Goal: Task Accomplishment & Management: Manage account settings

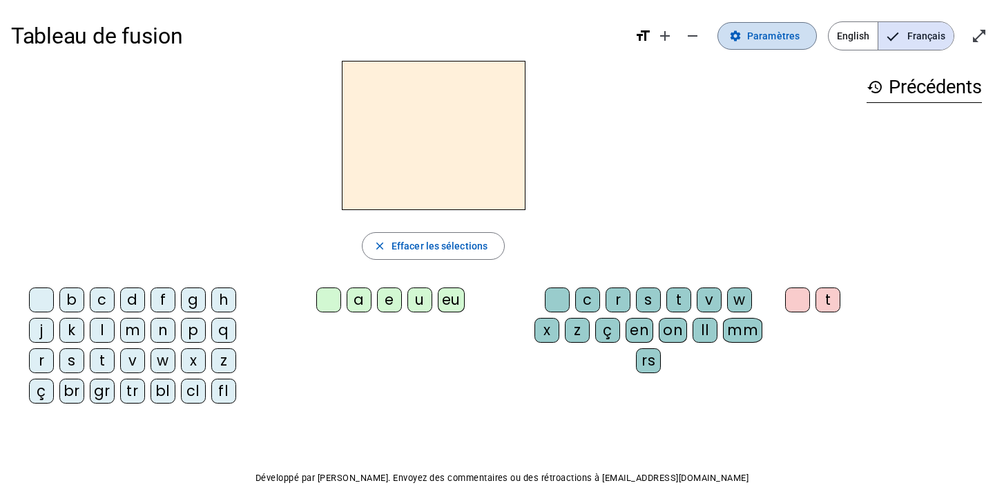
click at [694, 37] on mat-icon "settings" at bounding box center [735, 36] width 12 height 12
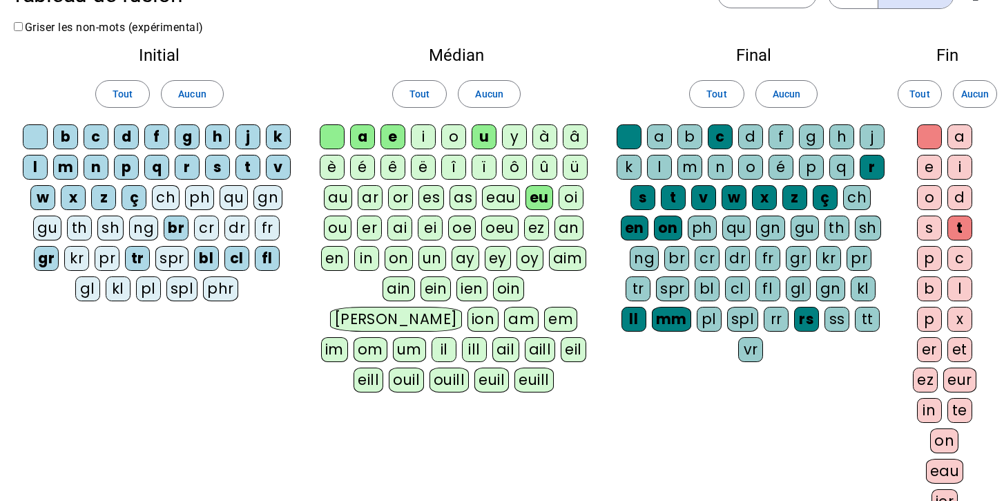
scroll to position [38, 0]
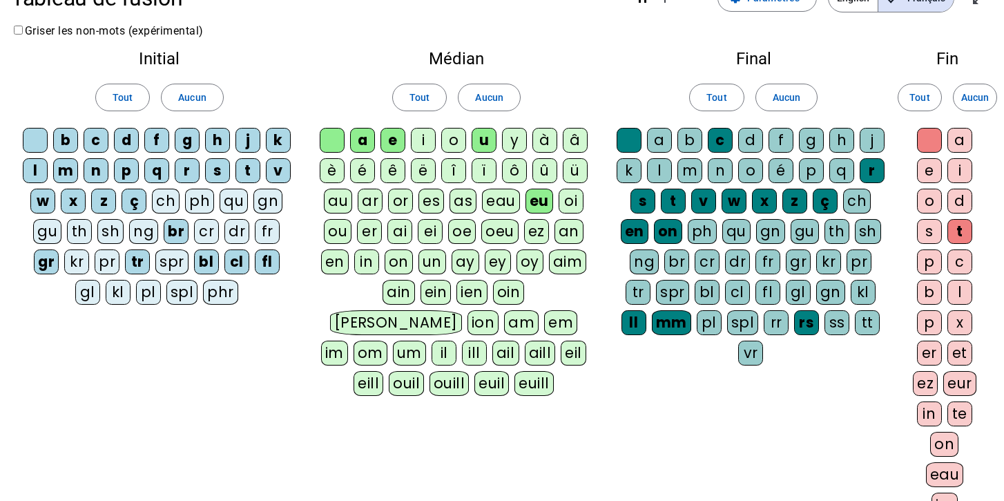
click at [235, 262] on div "cl" at bounding box center [236, 261] width 25 height 25
click at [206, 260] on div "bl" at bounding box center [206, 261] width 25 height 25
click at [145, 290] on div "pl" at bounding box center [148, 292] width 25 height 25
click at [396, 233] on div "ai" at bounding box center [399, 231] width 25 height 25
click at [694, 229] on div "t" at bounding box center [959, 231] width 25 height 25
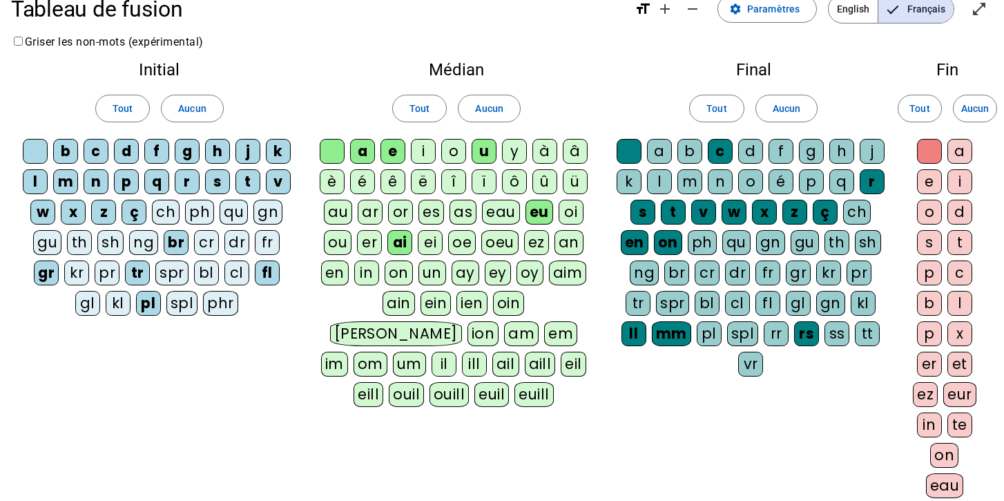
scroll to position [0, 0]
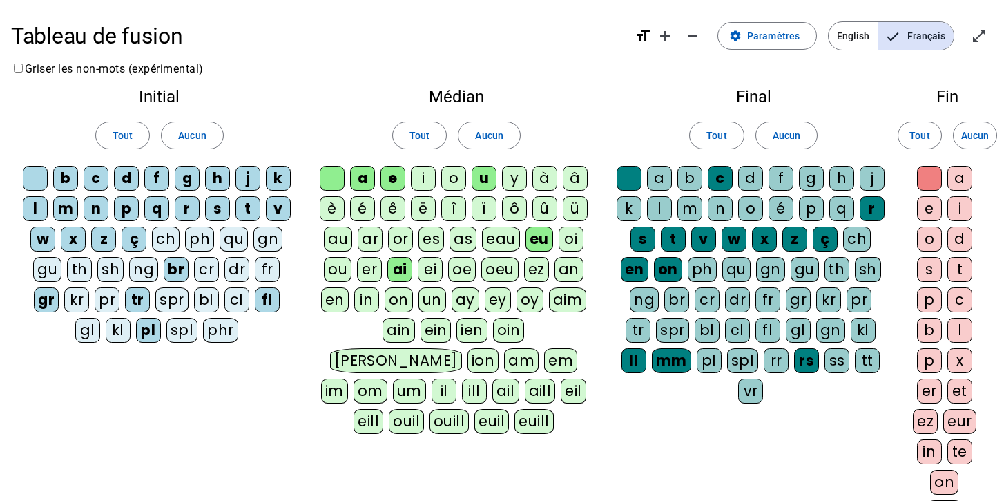
click at [694, 211] on div "e" at bounding box center [929, 208] width 25 height 25
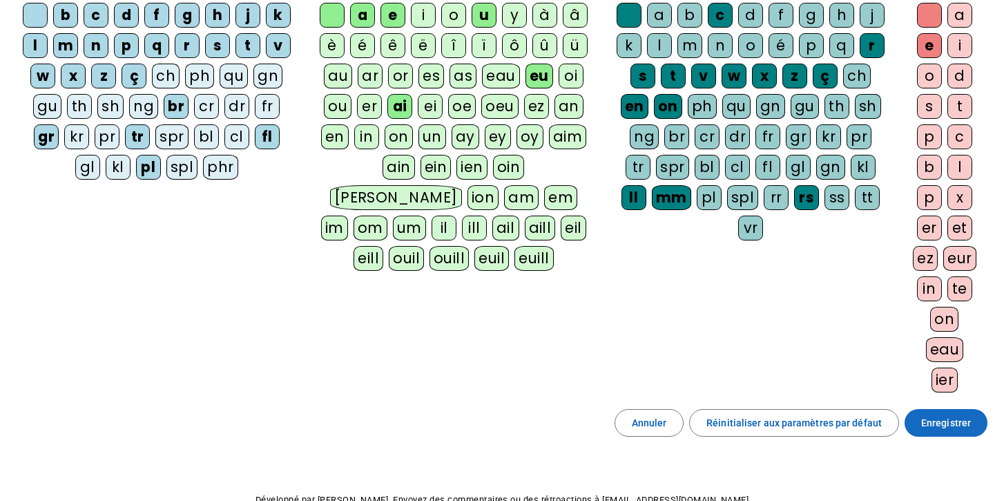
click at [694, 420] on span "Enregistrer" at bounding box center [946, 422] width 50 height 17
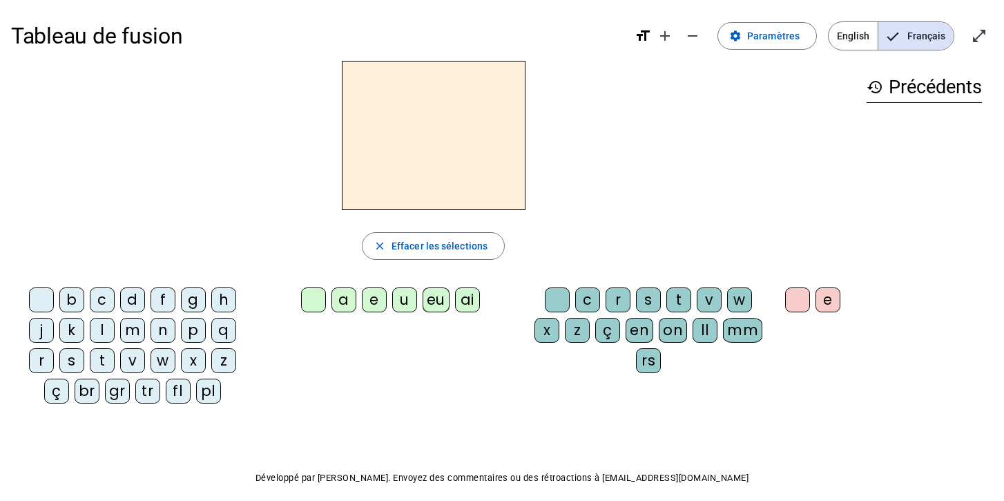
click at [466, 299] on div "ai" at bounding box center [467, 299] width 25 height 25
click at [694, 40] on span "Paramètres" at bounding box center [773, 36] width 52 height 17
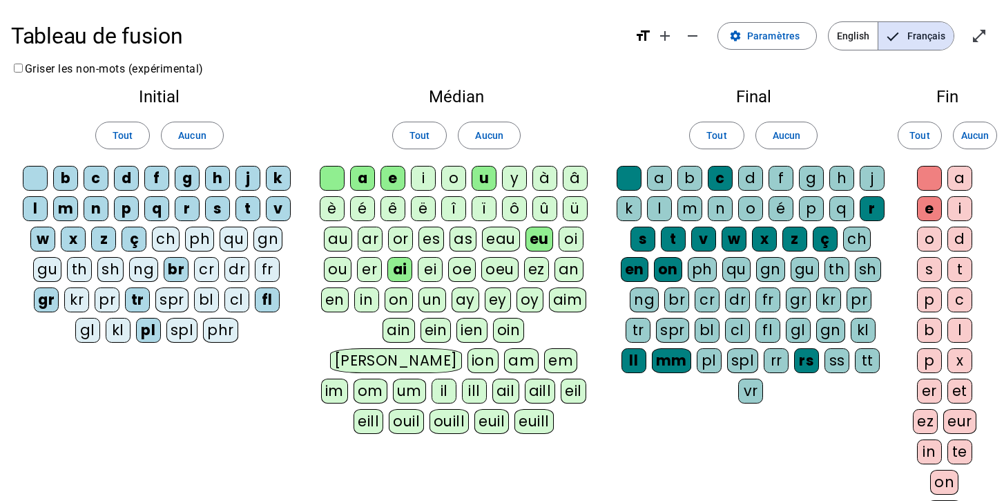
click at [657, 206] on div "l" at bounding box center [659, 208] width 25 height 25
click at [694, 174] on div "d" at bounding box center [750, 178] width 25 height 25
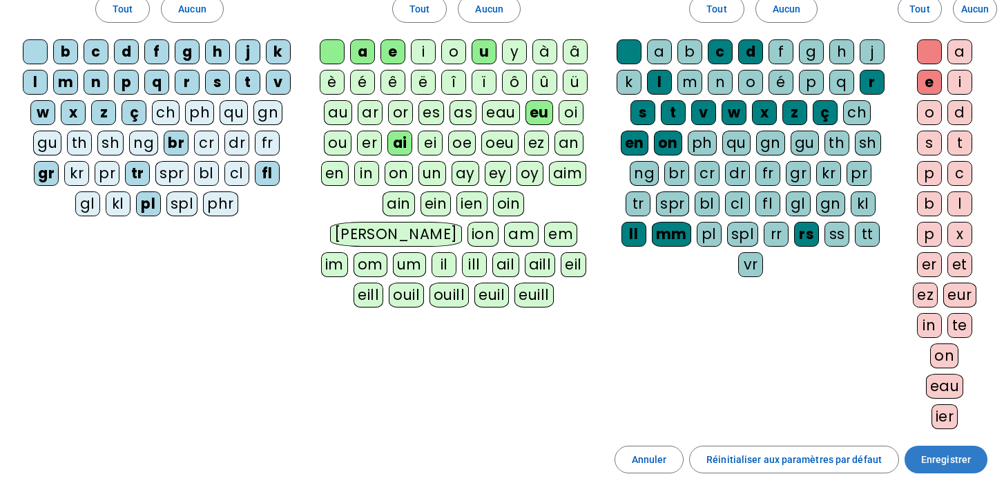
click at [694, 464] on span "Enregistrer" at bounding box center [946, 459] width 50 height 17
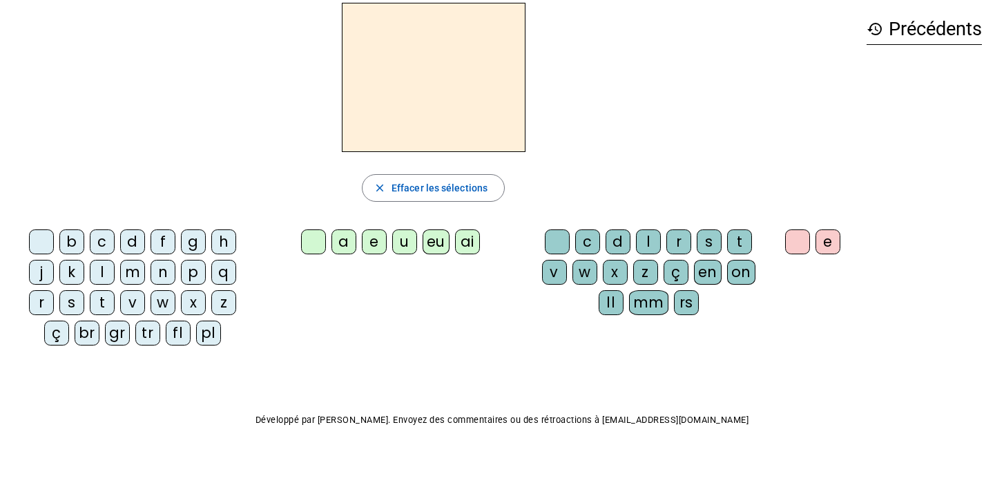
click at [459, 236] on div "ai" at bounding box center [467, 241] width 25 height 25
click at [651, 240] on div "l" at bounding box center [648, 241] width 25 height 25
click at [694, 233] on div "e" at bounding box center [828, 241] width 25 height 25
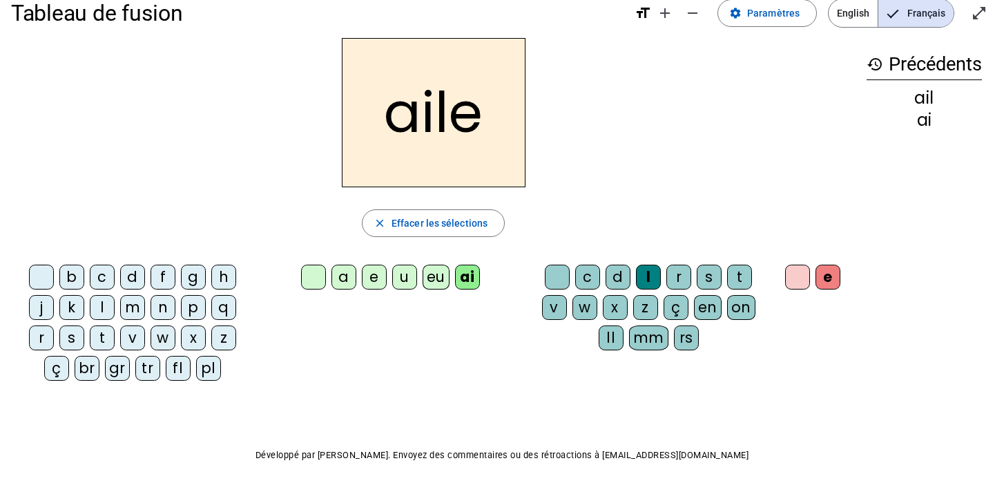
scroll to position [37, 0]
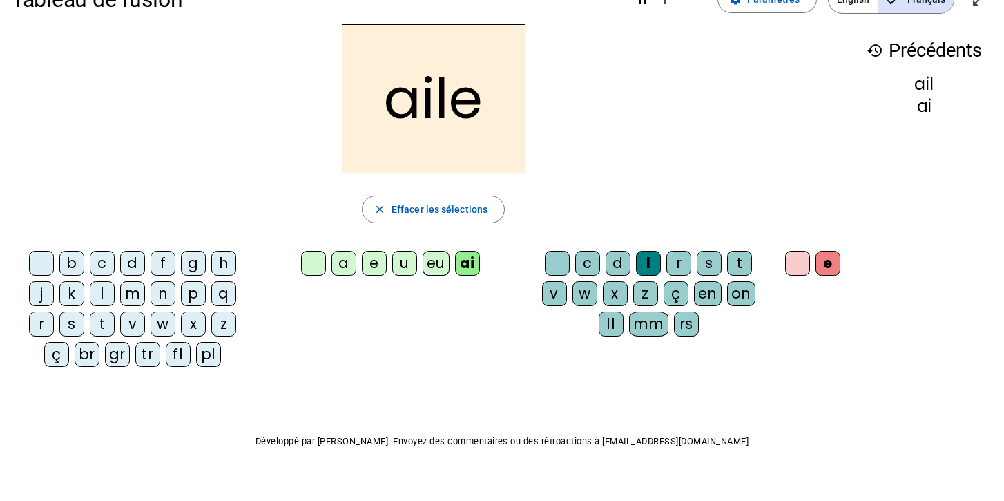
drag, startPoint x: 823, startPoint y: 245, endPoint x: 837, endPoint y: 262, distance: 21.6
click at [694, 251] on letter-bubble "e" at bounding box center [831, 266] width 30 height 30
click at [617, 262] on div "d" at bounding box center [618, 263] width 25 height 25
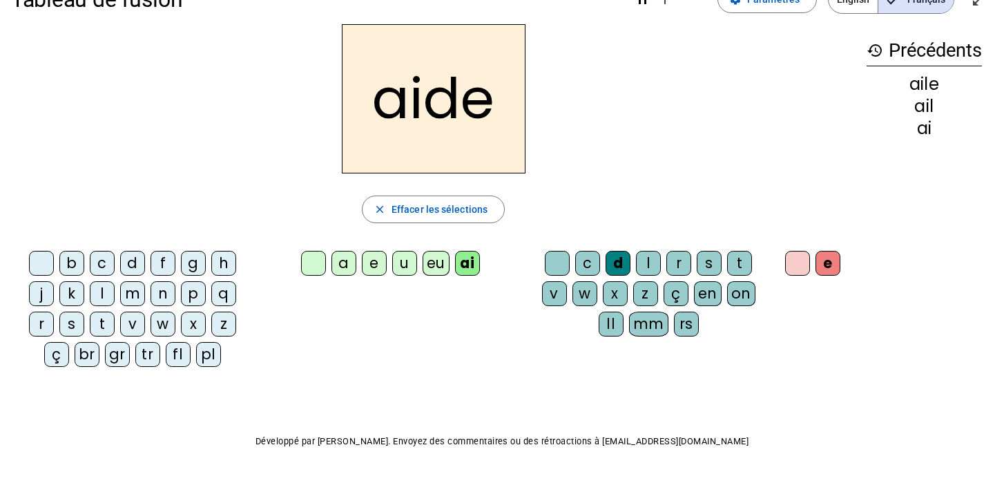
click at [103, 289] on div "l" at bounding box center [102, 293] width 25 height 25
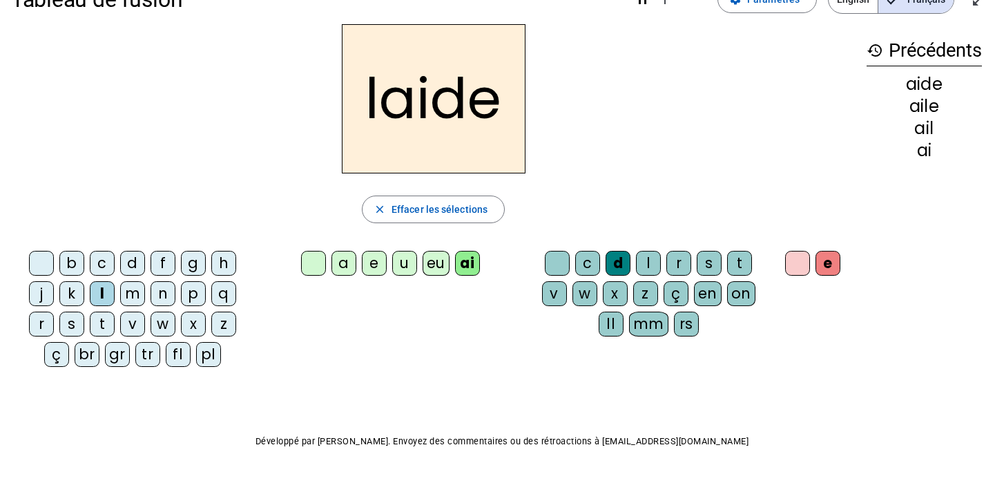
click at [206, 352] on div "pl" at bounding box center [208, 354] width 25 height 25
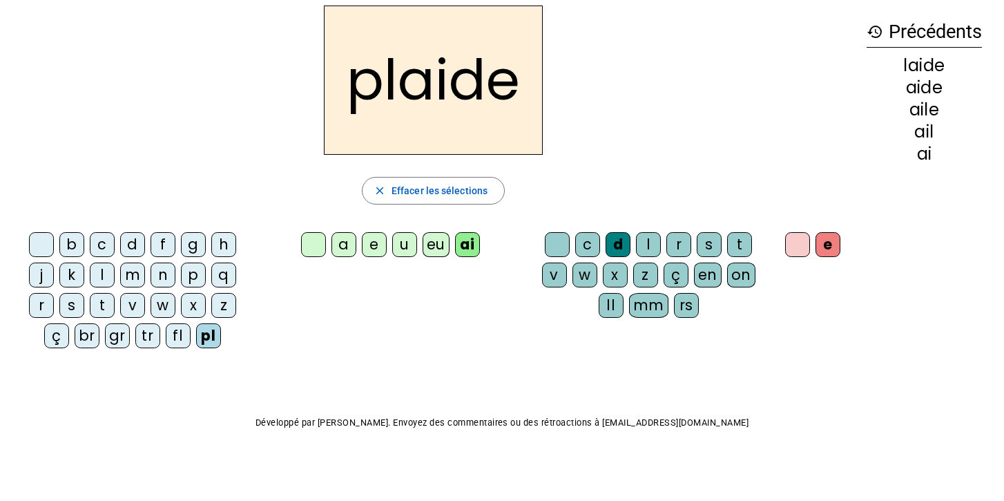
scroll to position [58, 0]
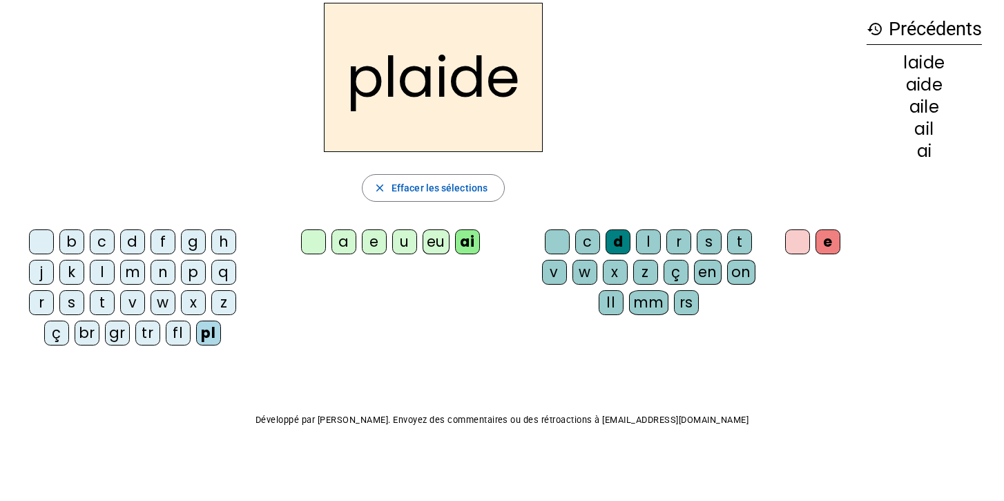
click at [687, 247] on div "r" at bounding box center [678, 241] width 25 height 25
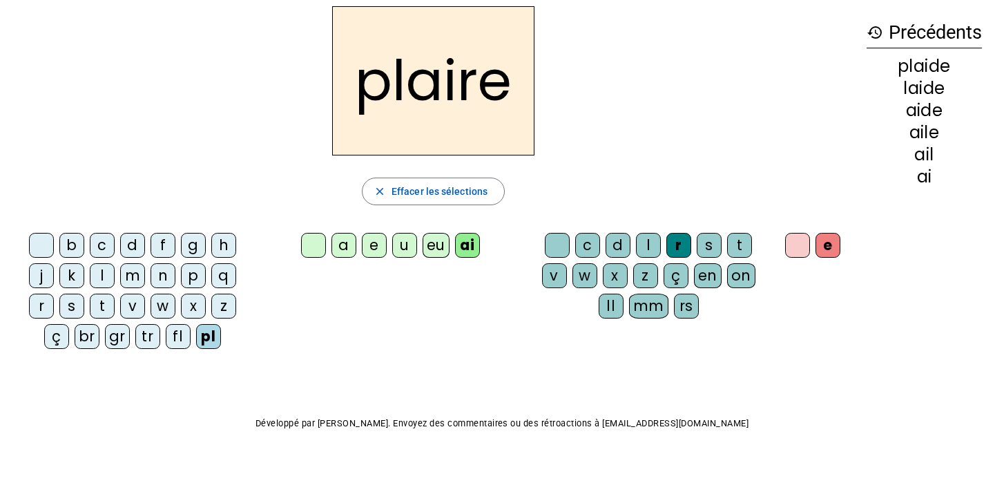
scroll to position [0, 0]
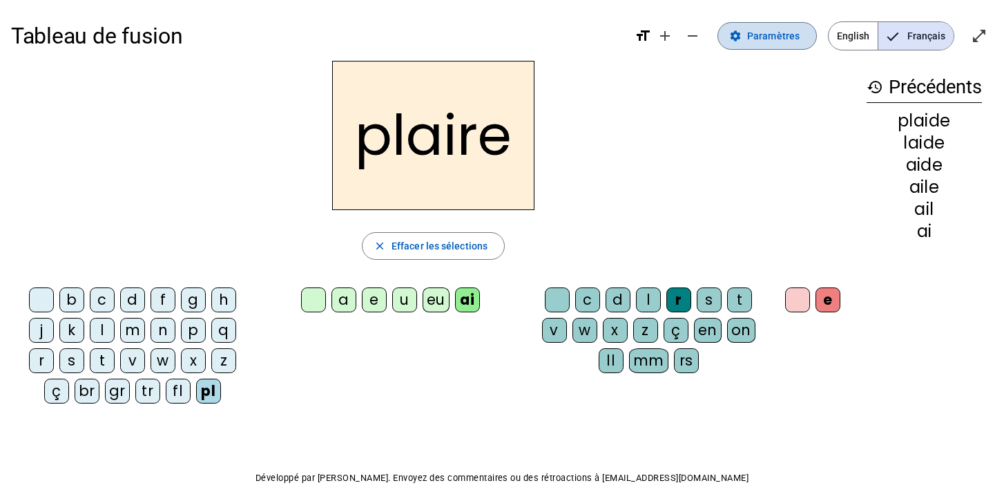
click at [694, 28] on span "Paramètres" at bounding box center [773, 36] width 52 height 17
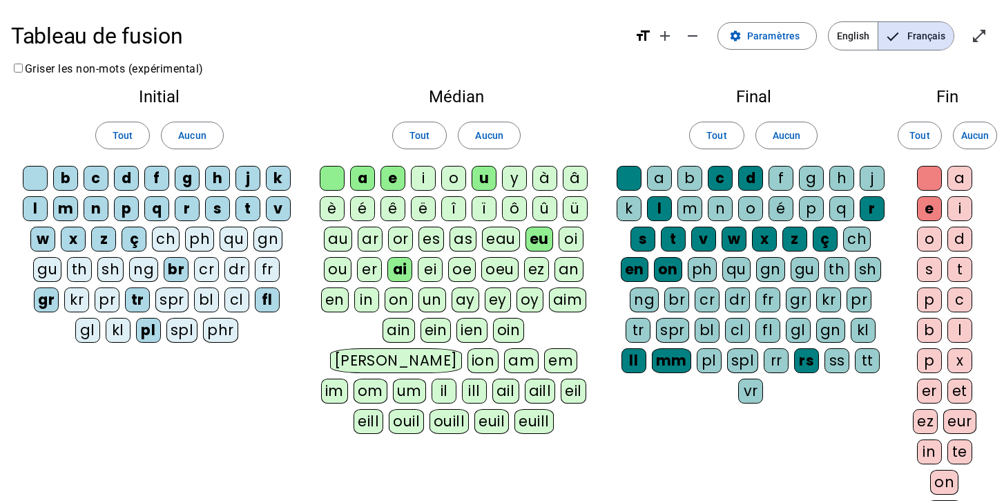
click at [238, 301] on div "cl" at bounding box center [236, 299] width 25 height 25
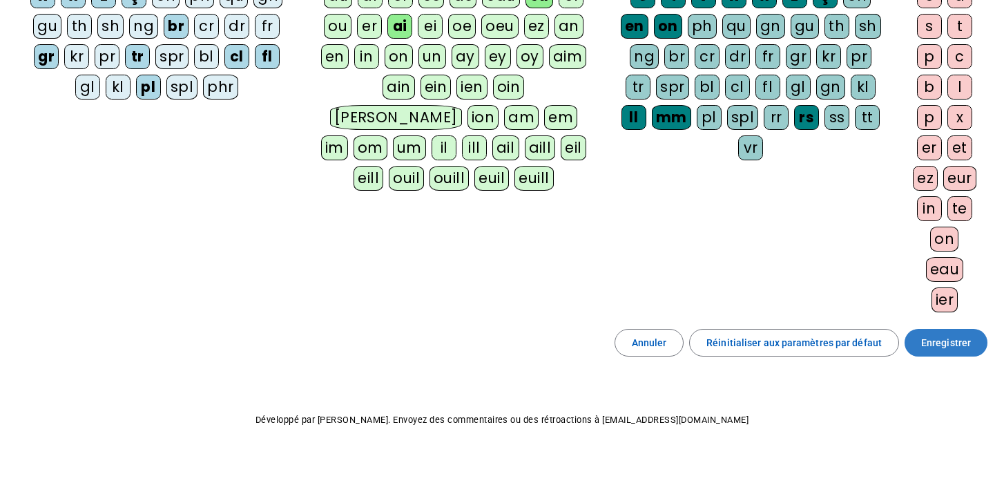
click at [694, 336] on span "Enregistrer" at bounding box center [946, 342] width 50 height 17
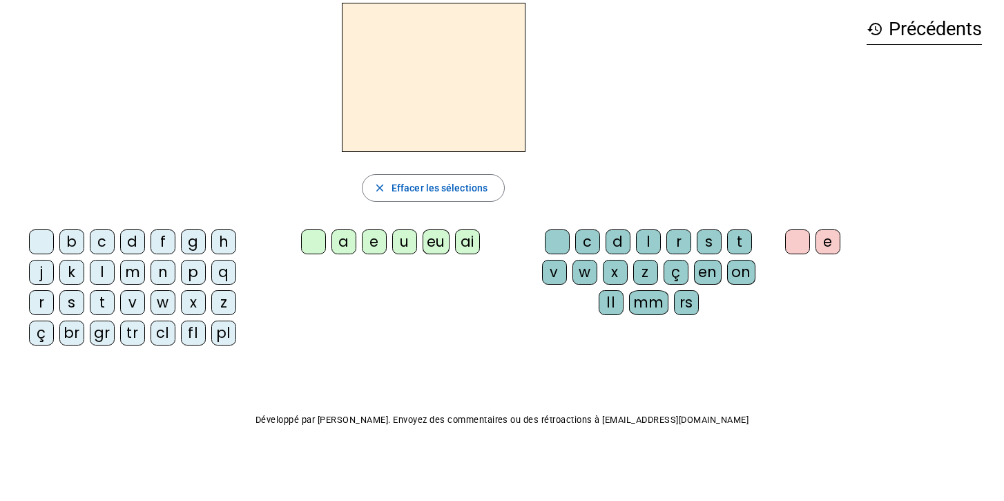
click at [220, 333] on div "pl" at bounding box center [223, 332] width 25 height 25
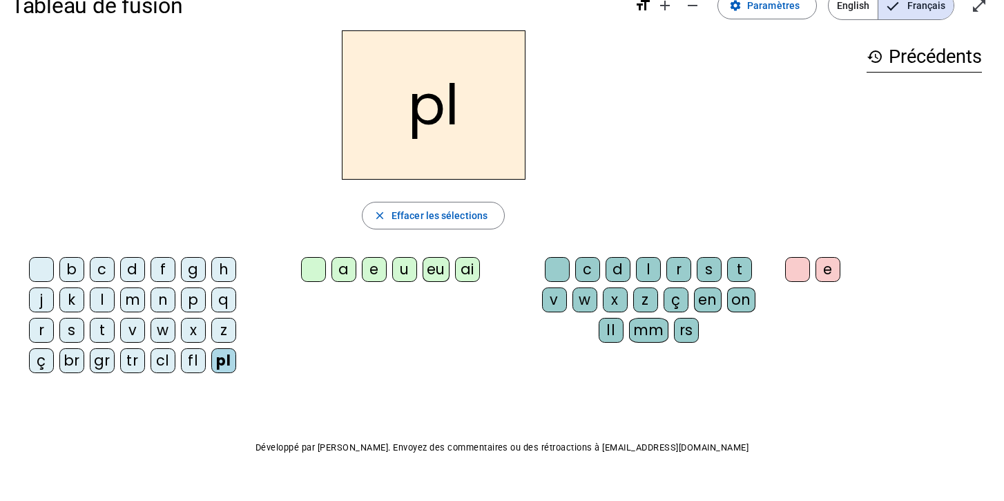
click at [466, 240] on div "pl close Effacer les sélections b c d f g h j k l m n p q r s t v w x z ç br gr…" at bounding box center [433, 207] width 845 height 354
click at [464, 267] on div "ai" at bounding box center [467, 269] width 25 height 25
click at [683, 265] on div "r" at bounding box center [678, 269] width 25 height 25
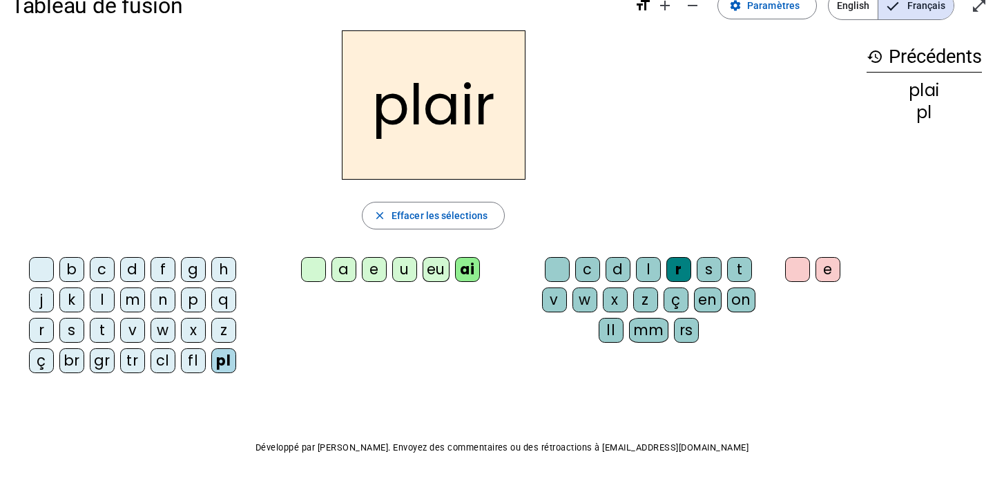
click at [694, 268] on div "e" at bounding box center [828, 269] width 25 height 25
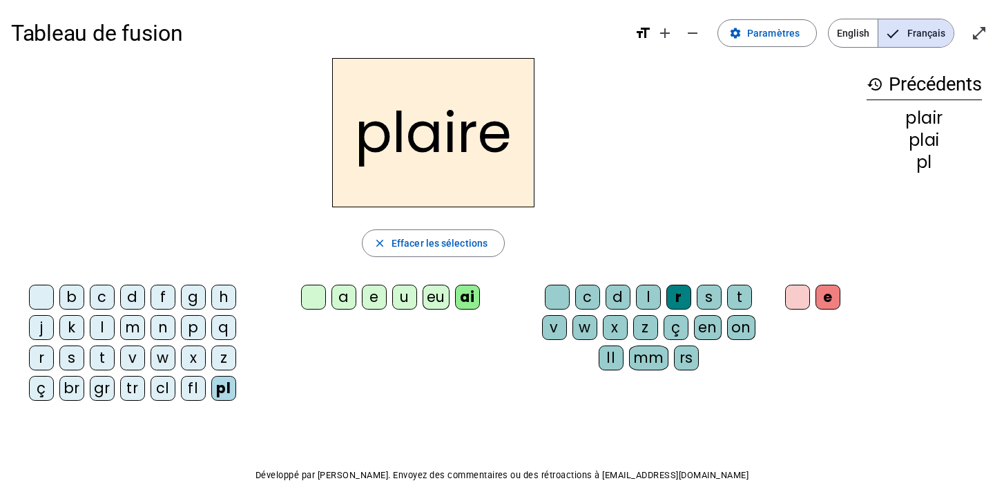
scroll to position [0, 0]
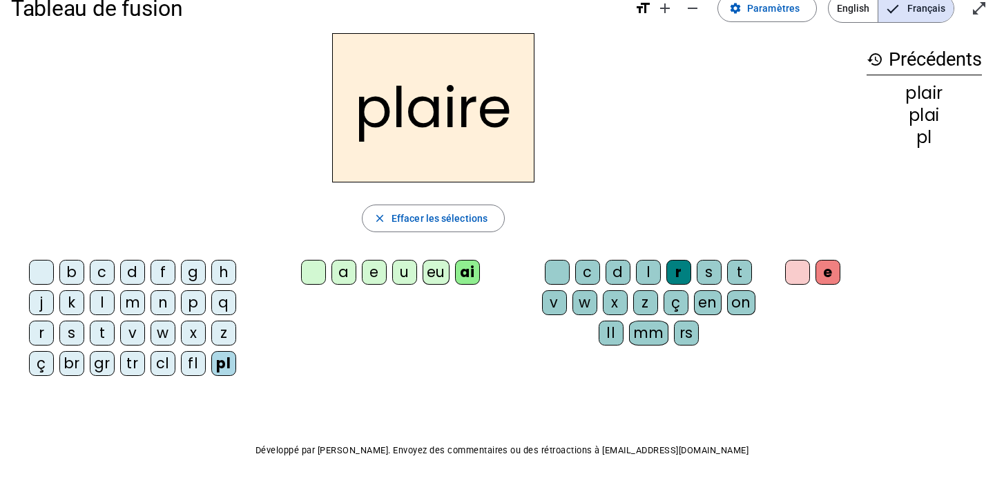
click at [174, 378] on letter-bubble "cl" at bounding box center [166, 366] width 30 height 30
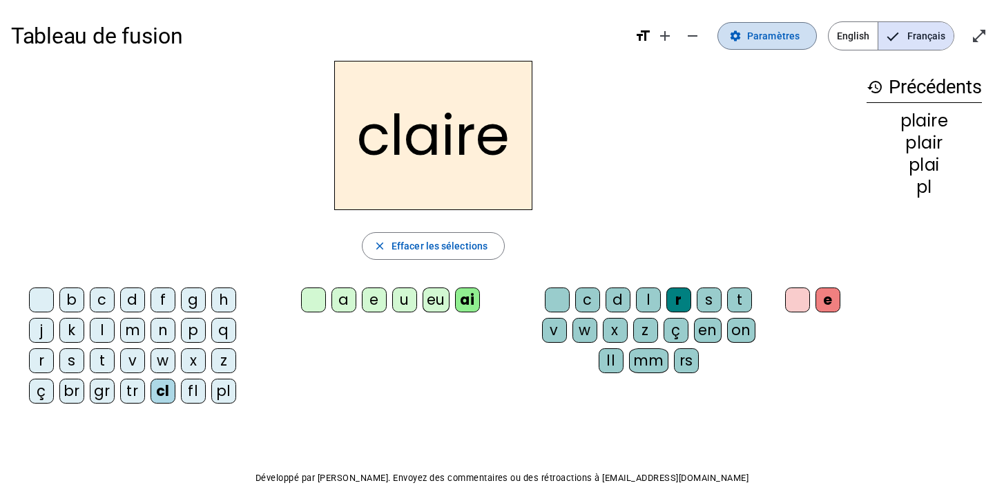
click at [694, 32] on span "Paramètres" at bounding box center [773, 36] width 52 height 17
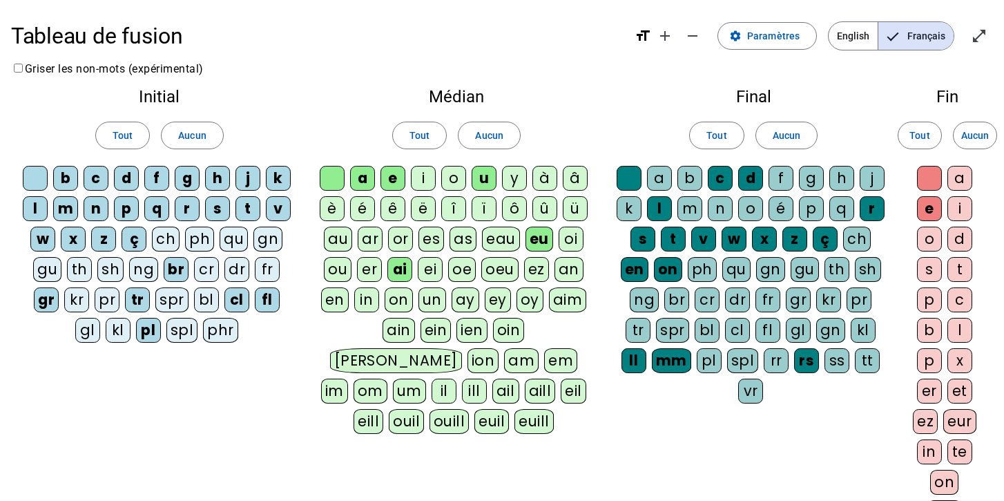
click at [454, 181] on div "o" at bounding box center [453, 178] width 25 height 25
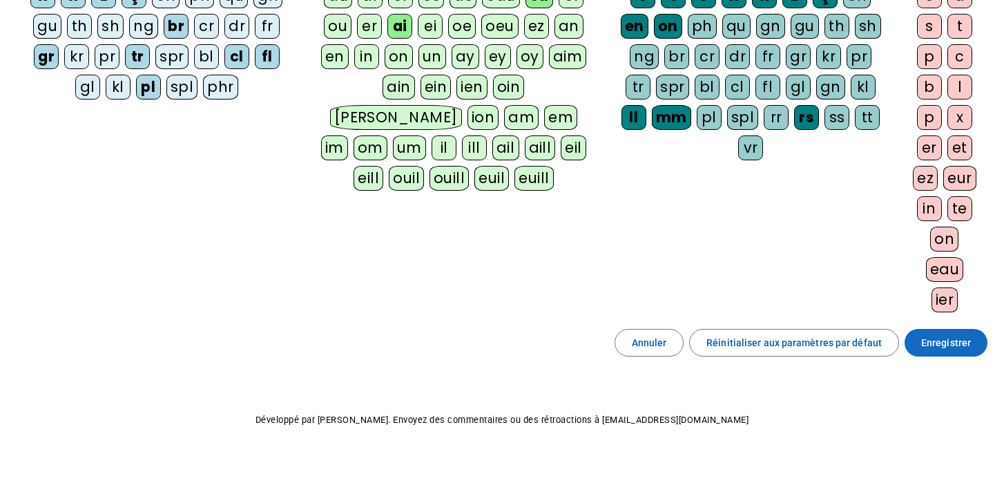
click at [694, 351] on span at bounding box center [946, 342] width 83 height 33
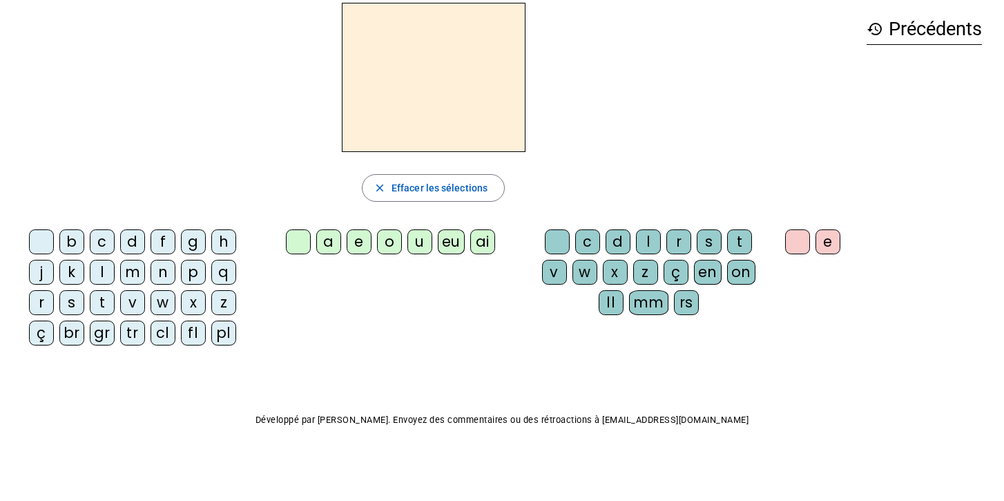
click at [166, 330] on div "cl" at bounding box center [163, 332] width 25 height 25
click at [483, 235] on div "ai" at bounding box center [482, 241] width 25 height 25
click at [673, 233] on div "r" at bounding box center [678, 241] width 25 height 25
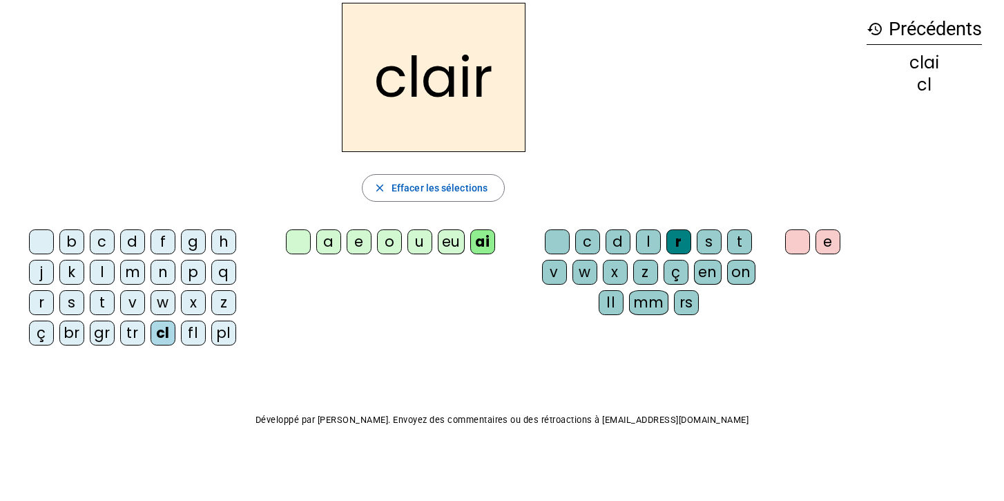
click at [694, 235] on div "e" at bounding box center [828, 241] width 25 height 25
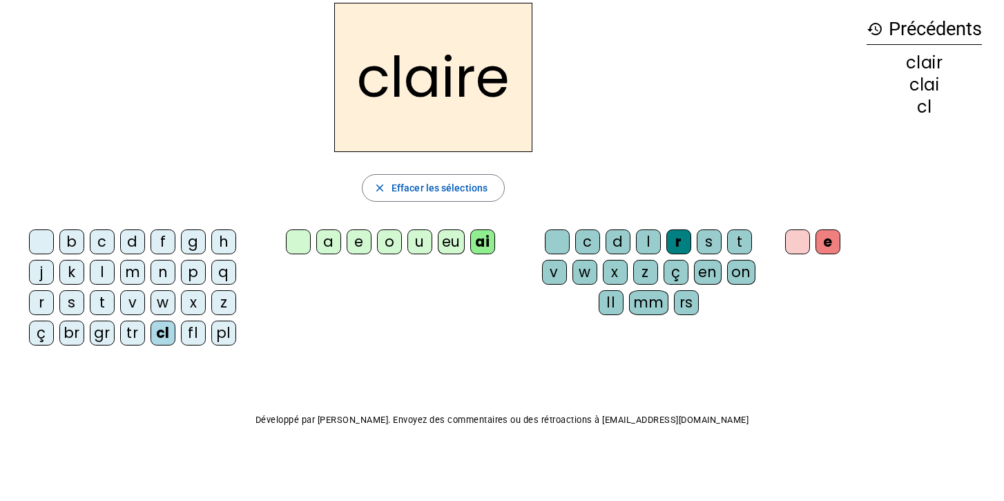
click at [216, 339] on div "pl" at bounding box center [223, 332] width 25 height 25
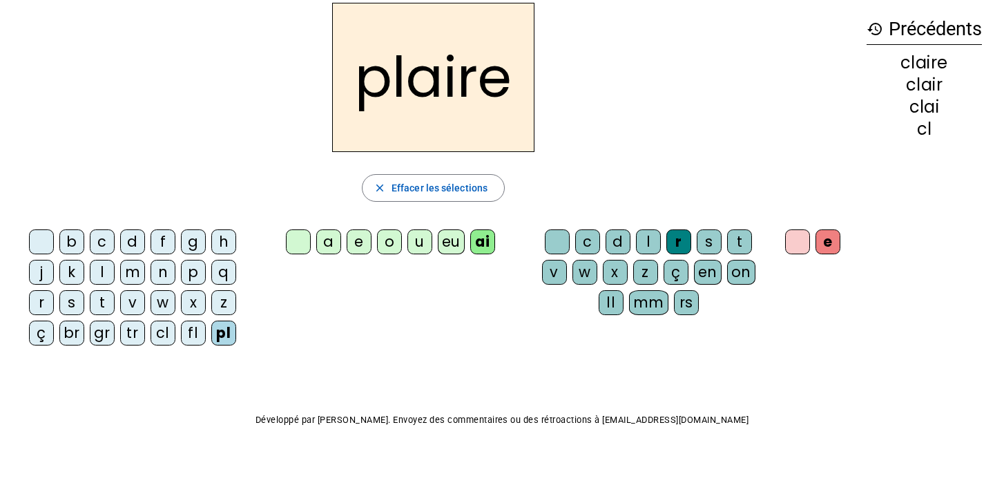
click at [164, 327] on div "cl" at bounding box center [163, 332] width 25 height 25
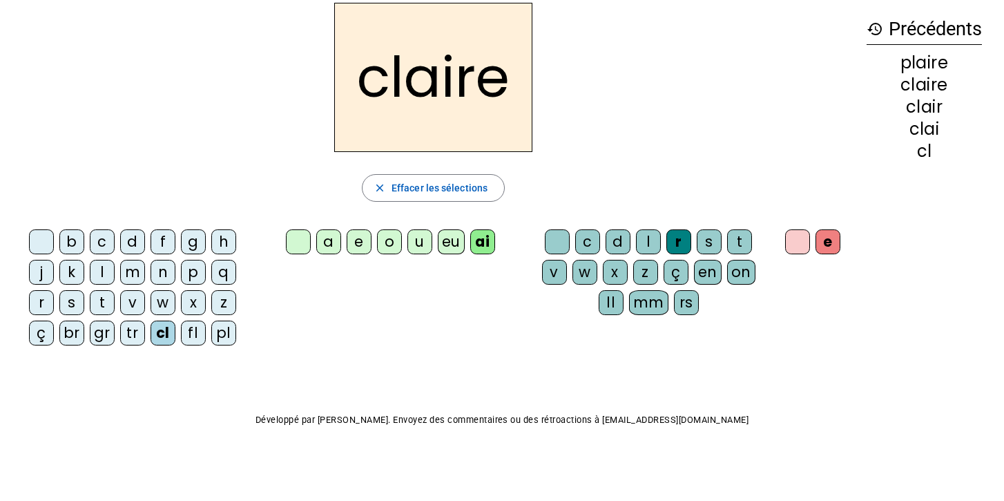
click at [392, 251] on div "o" at bounding box center [389, 241] width 25 height 25
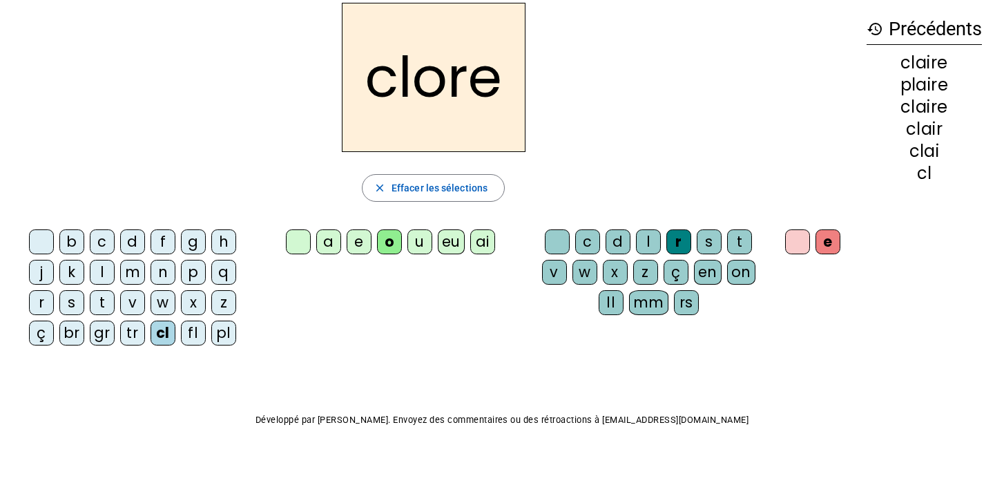
scroll to position [30, 0]
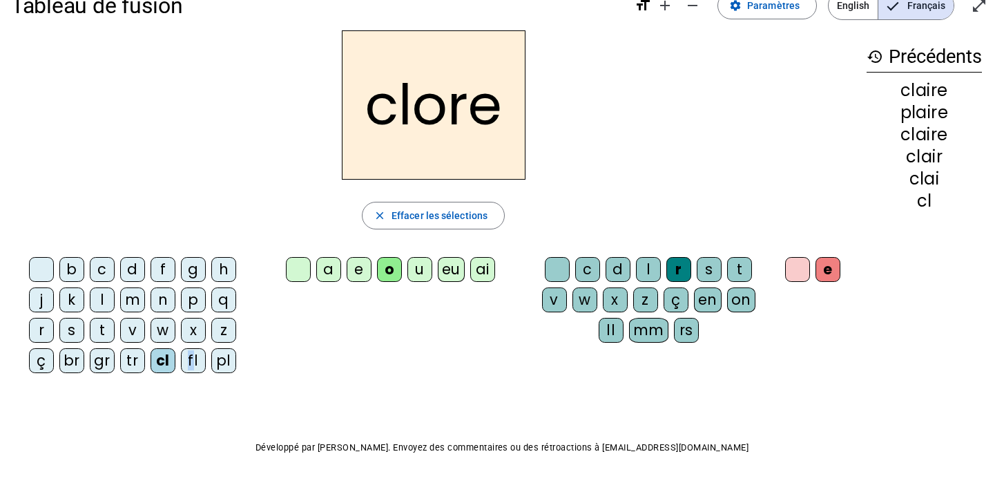
click at [194, 351] on div "fl" at bounding box center [193, 360] width 25 height 25
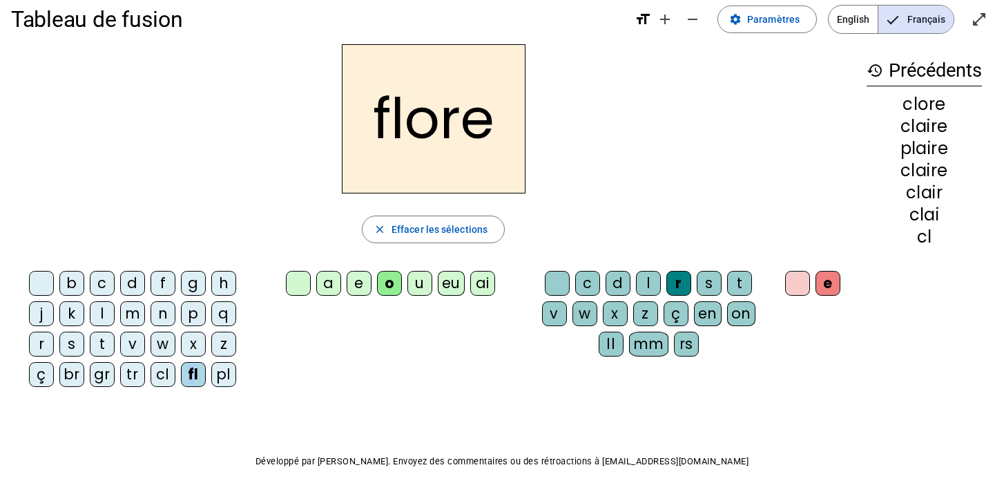
scroll to position [58, 0]
